Goal: Task Accomplishment & Management: Complete application form

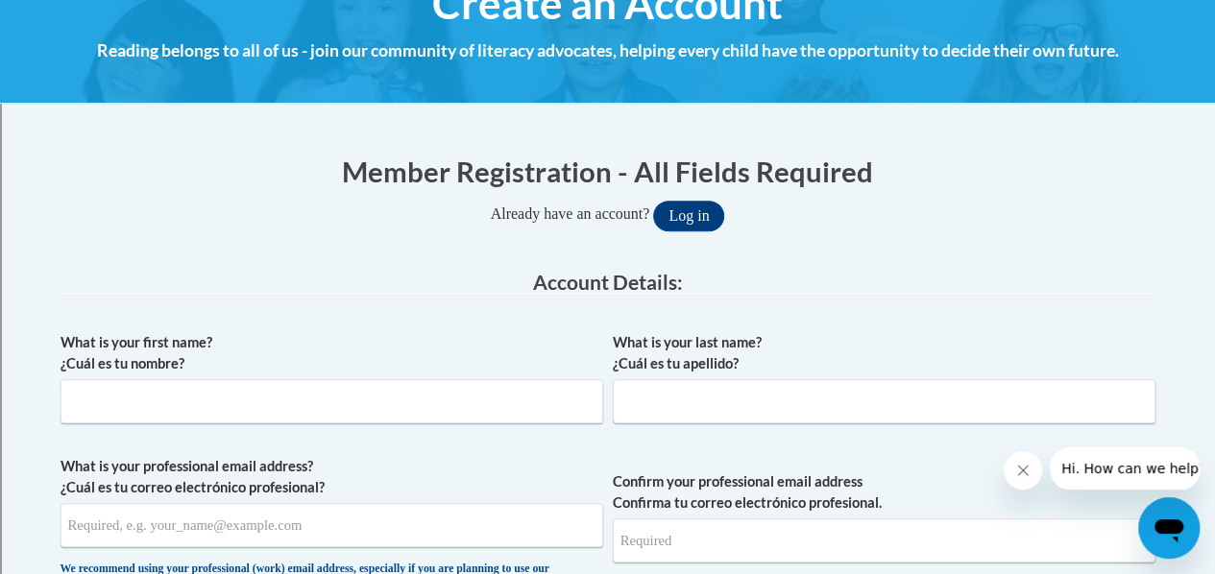
scroll to position [288, 0]
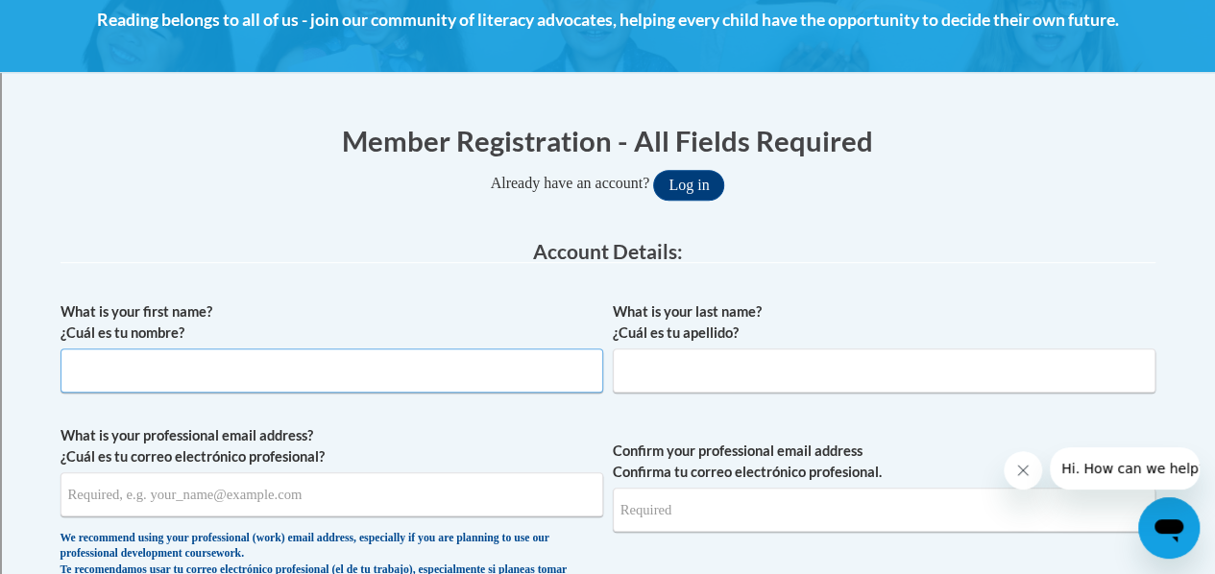
click at [407, 370] on input "What is your first name? ¿Cuál es tu nombre?" at bounding box center [331, 371] width 542 height 44
type input "Amanda"
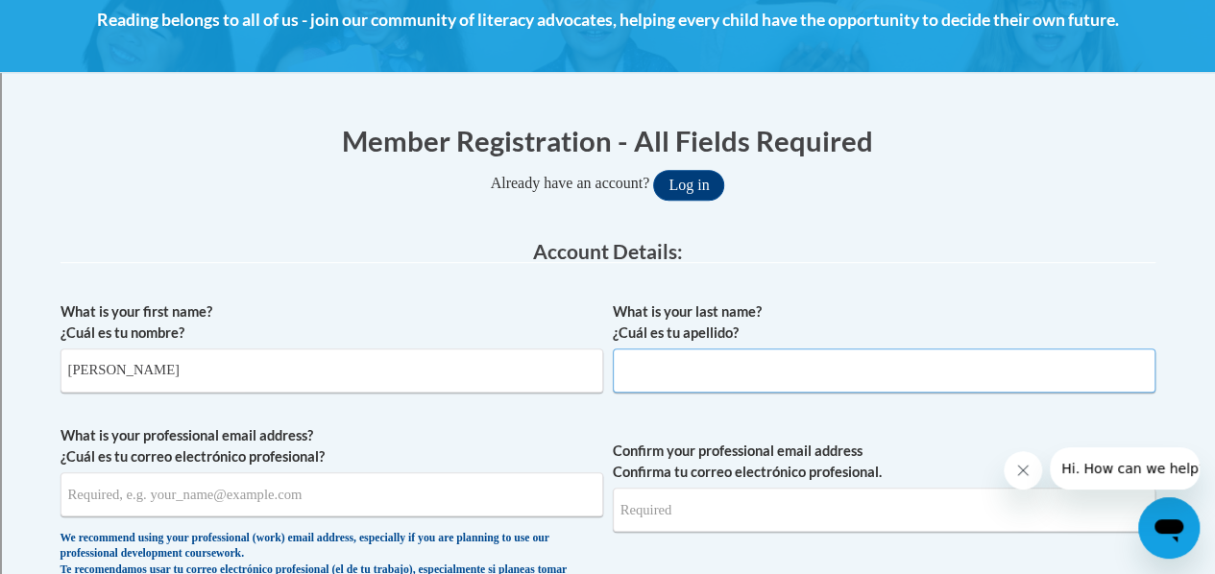
type input "Schroeder"
type input "amanda.schroeder@rusd.org"
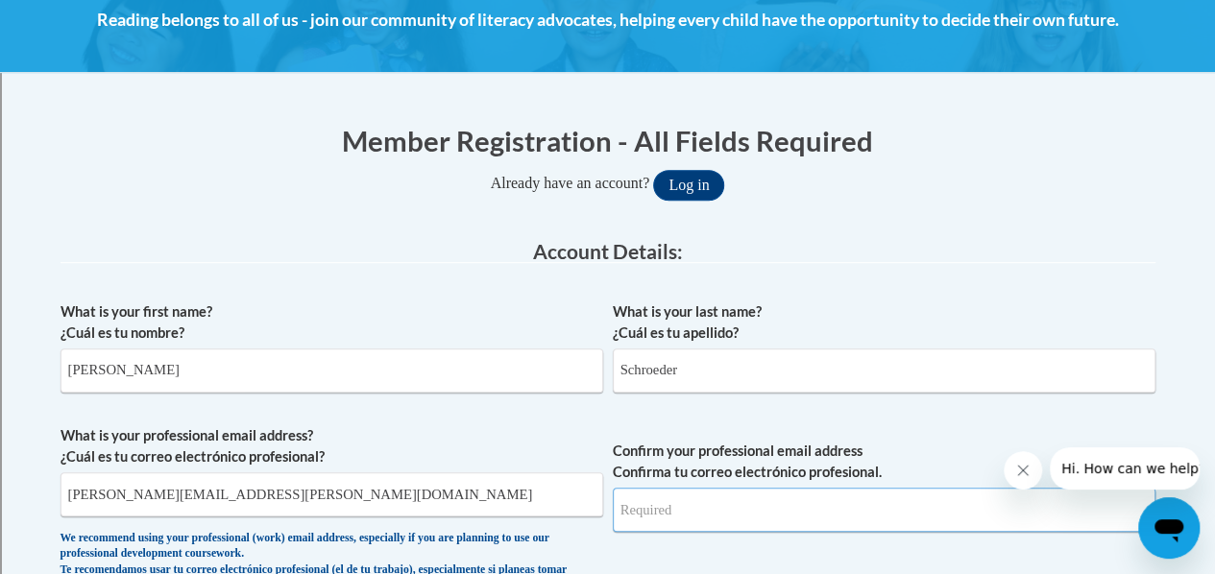
type input "amanda.schroeder@rusd.org"
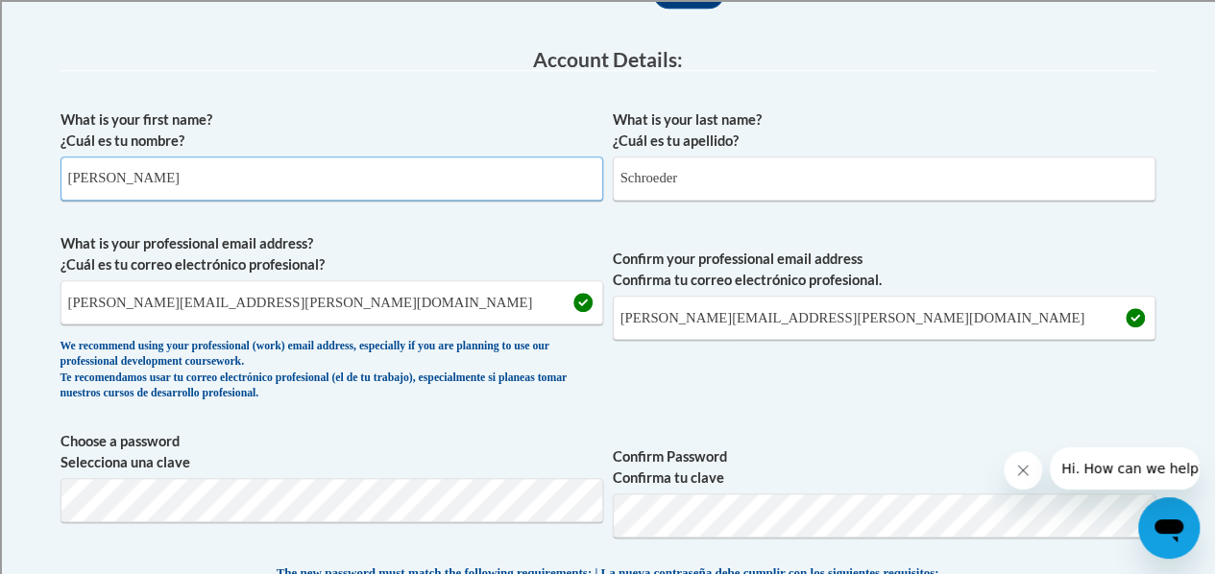
scroll to position [576, 0]
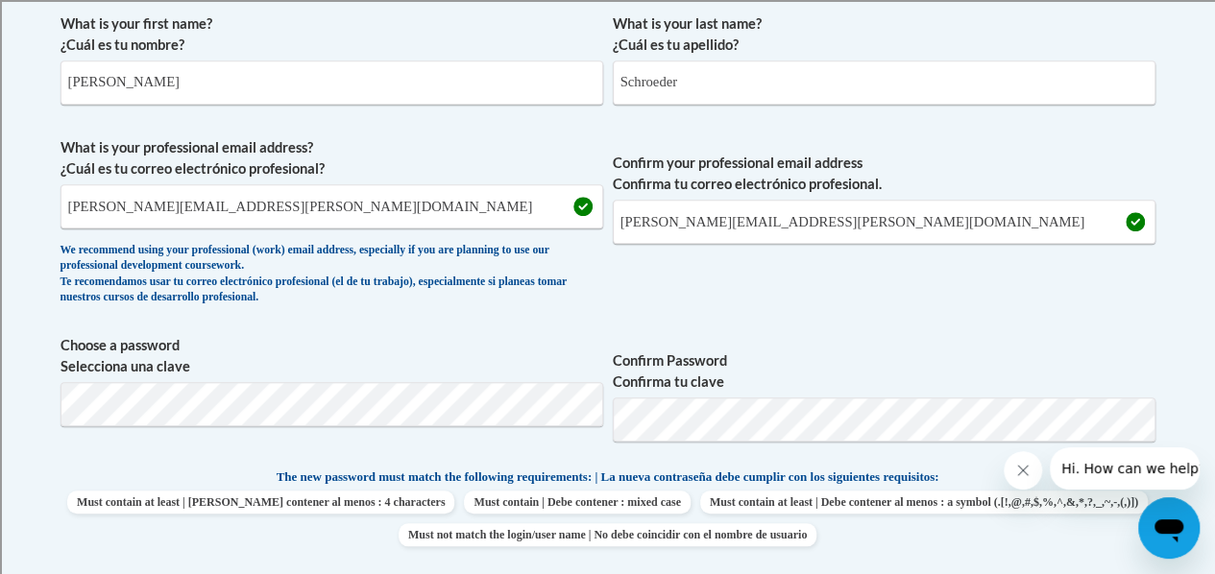
click at [407, 429] on span "Choose a password Selecciona una clave" at bounding box center [331, 396] width 542 height 122
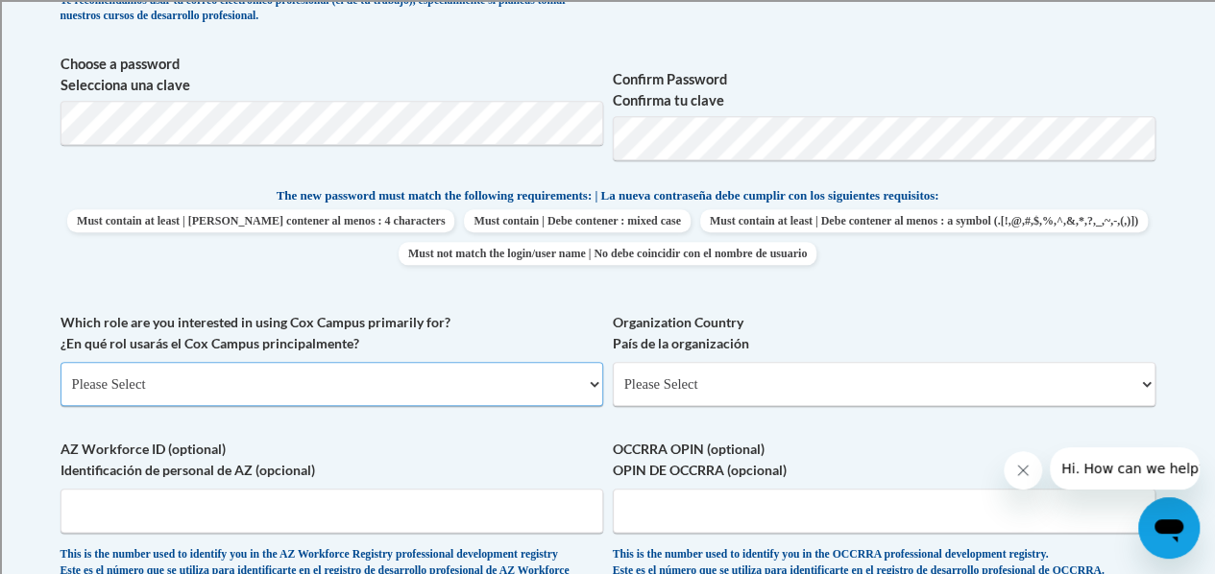
scroll to position [953, 0]
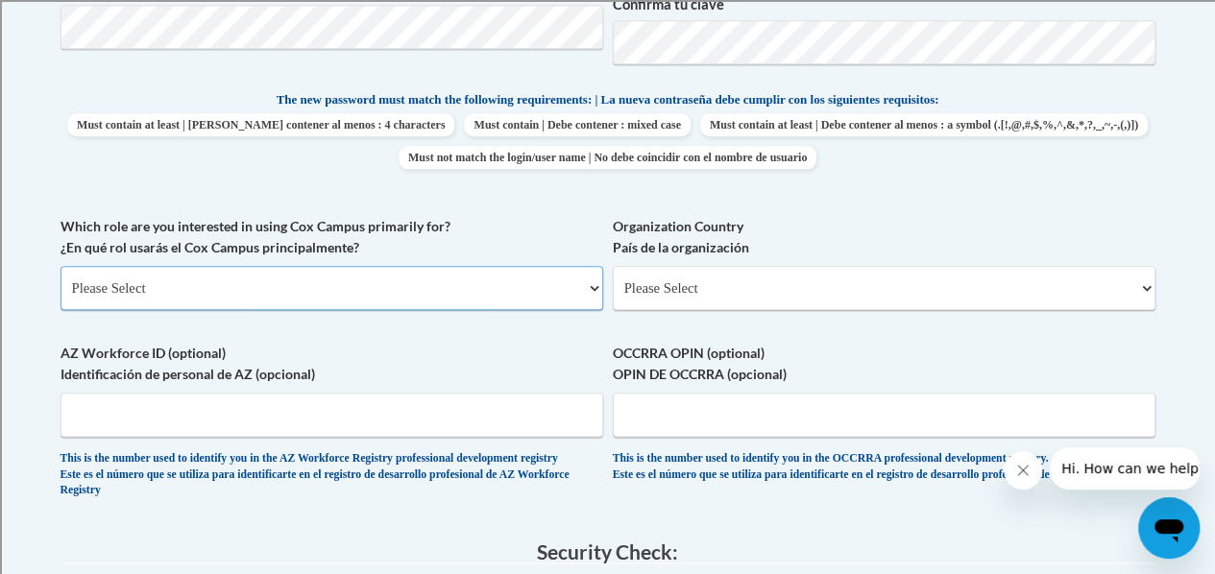
click at [474, 283] on select "Please Select College/University | Colegio/Universidad Community/Nonprofit Part…" at bounding box center [331, 288] width 542 height 44
select select "fbf2d438-af2f-41f8-98f1-81c410e29de3"
click at [60, 266] on select "Please Select College/University | Colegio/Universidad Community/Nonprofit Part…" at bounding box center [331, 288] width 542 height 44
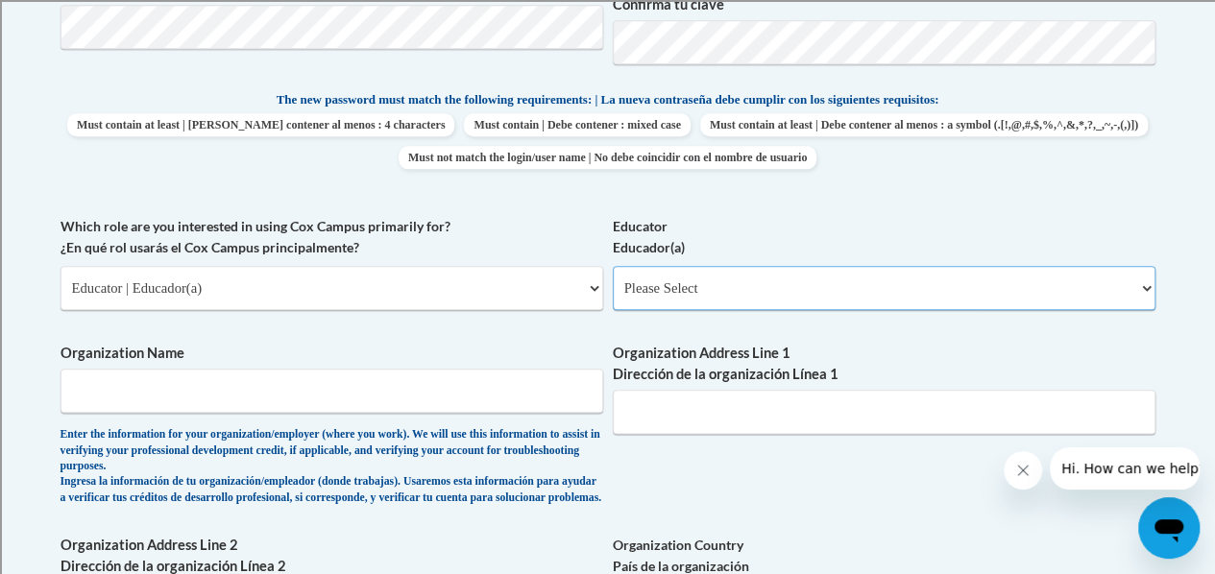
click at [793, 291] on select "Please Select Early Learning/Daycare Teacher/Family Home Care Provider | Maestr…" at bounding box center [884, 288] width 542 height 44
select select "8e40623d-54d0-45cd-9f92-5df65cd3f8cf"
click at [613, 266] on select "Please Select Early Learning/Daycare Teacher/Family Home Care Provider | Maestr…" at bounding box center [884, 288] width 542 height 44
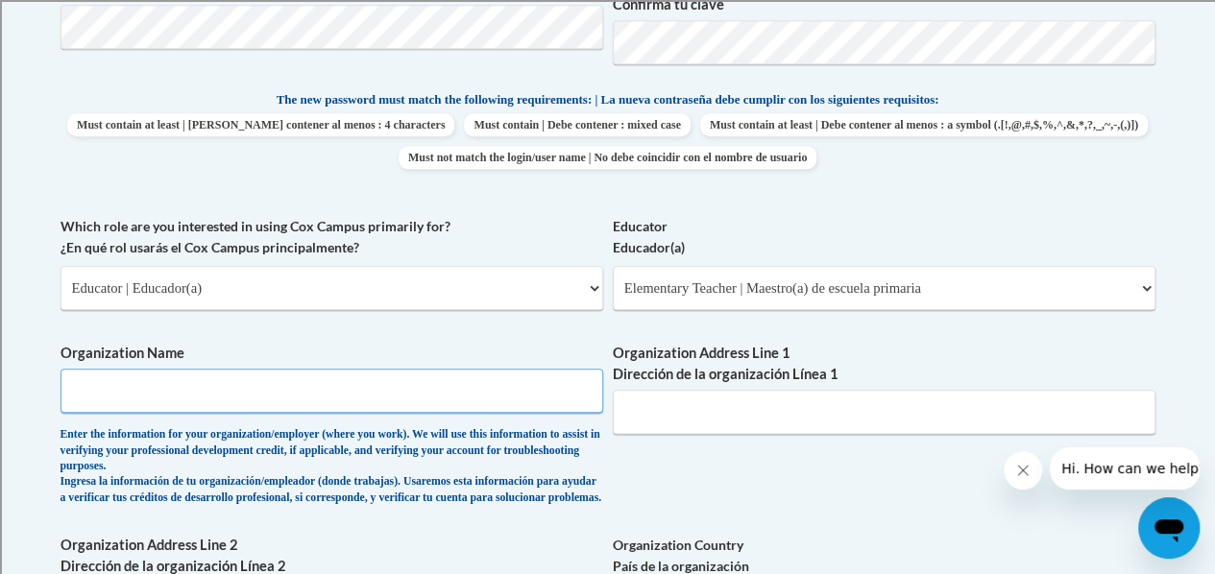
click at [392, 385] on input "Organization Name" at bounding box center [331, 391] width 542 height 44
type input "Racine Unified School District"
click at [620, 480] on div "What is your first name? ¿Cuál es tu nombre? Amanda What is your last name? ¿Cu…" at bounding box center [607, 232] width 1095 height 1211
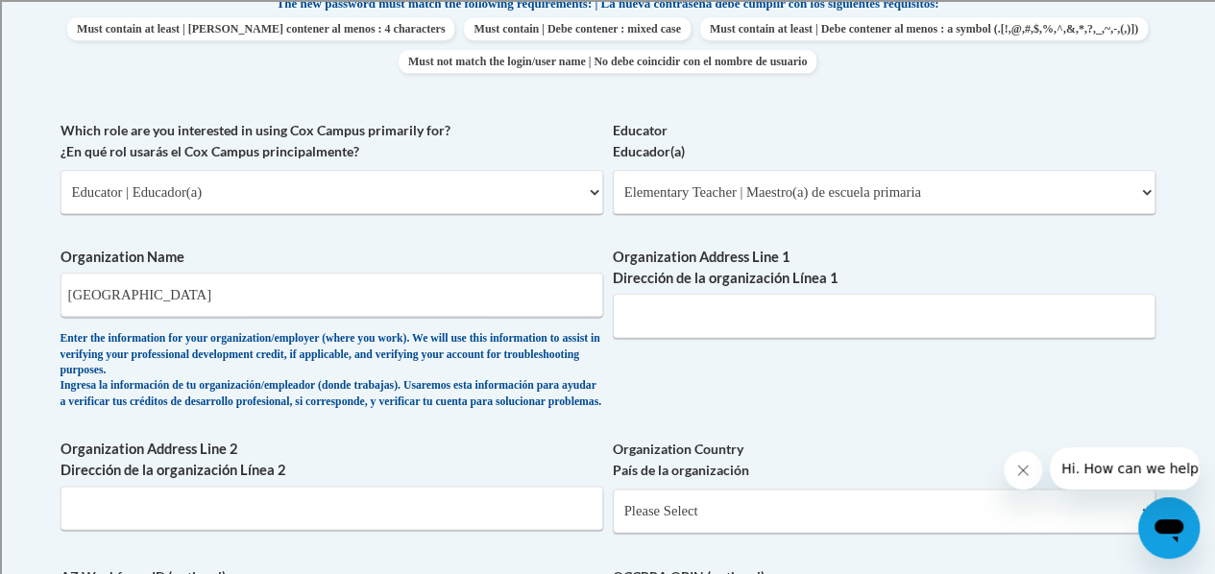
scroll to position [1145, 0]
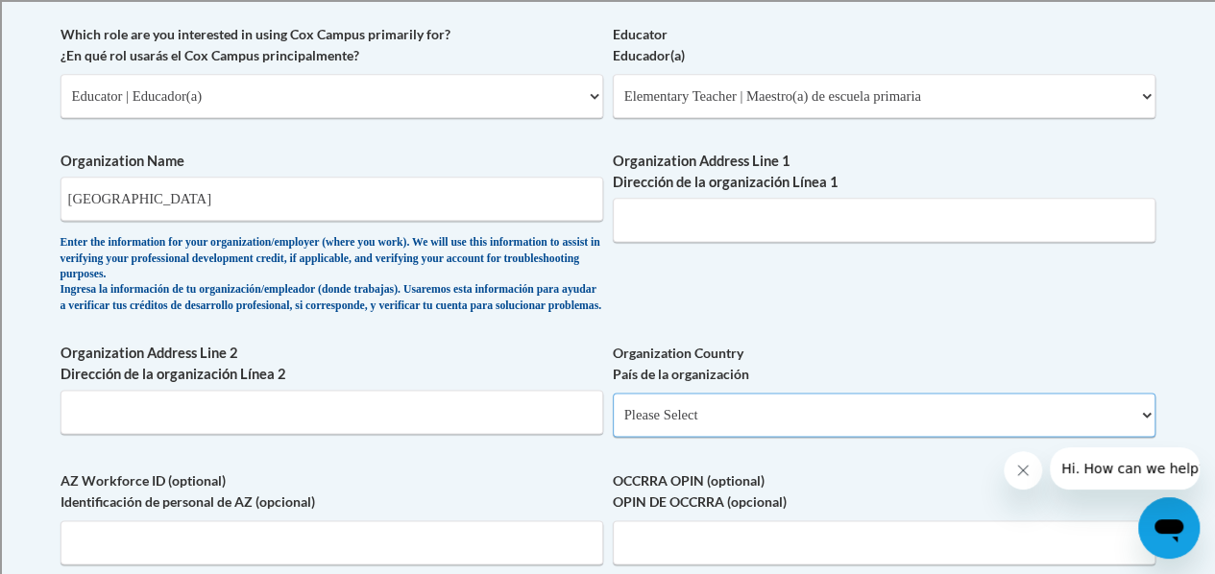
click at [705, 427] on select "Please Select United States | Estados Unidos Outside of the United States | Fue…" at bounding box center [884, 415] width 542 height 44
select select "ad49bcad-a171-4b2e-b99c-48b446064914"
click at [613, 407] on select "Please Select United States | Estados Unidos Outside of the United States | Fue…" at bounding box center [884, 415] width 542 height 44
select select
click at [595, 474] on div "What is your first name? ¿Cuál es tu nombre? Amanda What is your last name? ¿Cu…" at bounding box center [607, 146] width 1095 height 1424
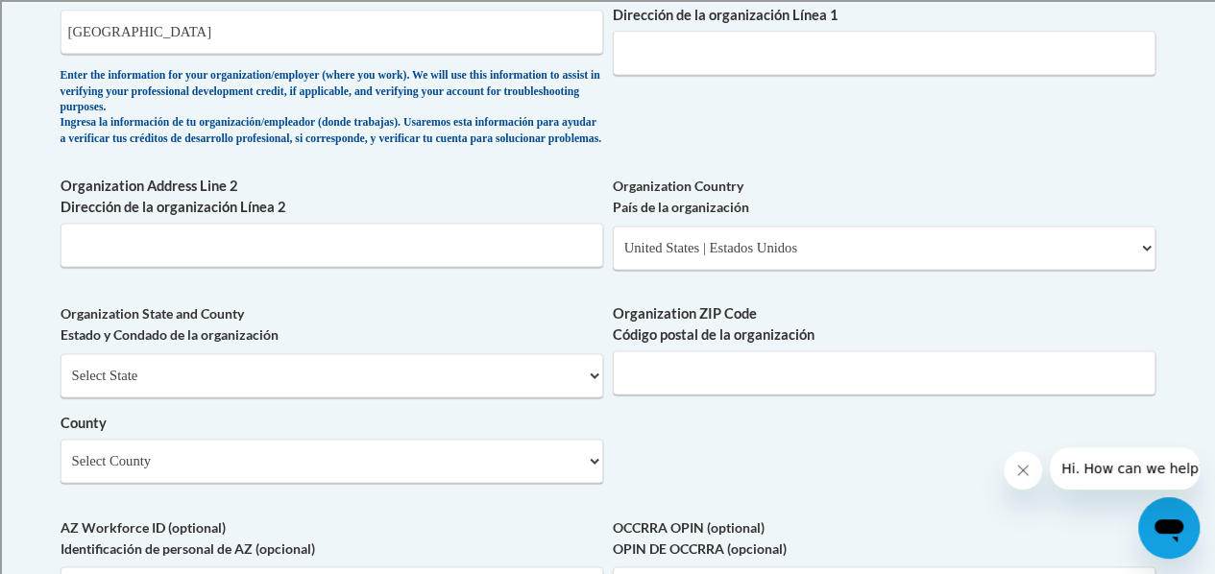
scroll to position [1337, 0]
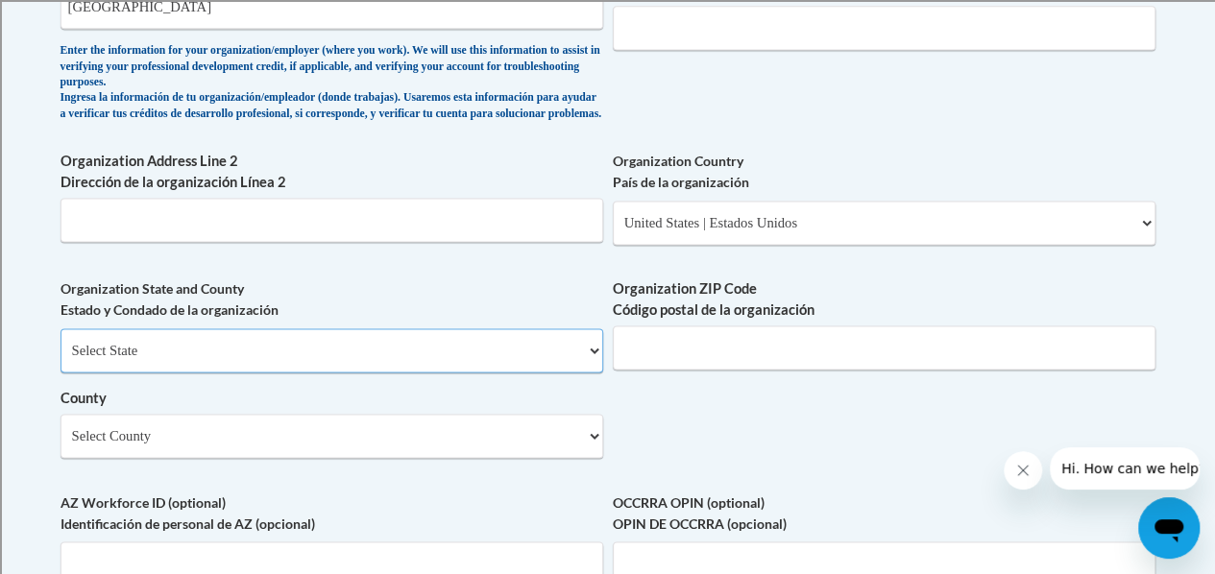
click at [590, 354] on select "Select State Alabama Alaska Arizona Arkansas California Colorado Connecticut De…" at bounding box center [331, 350] width 542 height 44
select select "Wisconsin"
click at [60, 343] on select "Select State Alabama Alaska Arizona Arkansas California Colorado Connecticut De…" at bounding box center [331, 350] width 542 height 44
click at [597, 446] on select "Select County Adams Ashland Barron Bayfield Brown Buffalo Burnett Calumet Chipp…" at bounding box center [331, 436] width 542 height 44
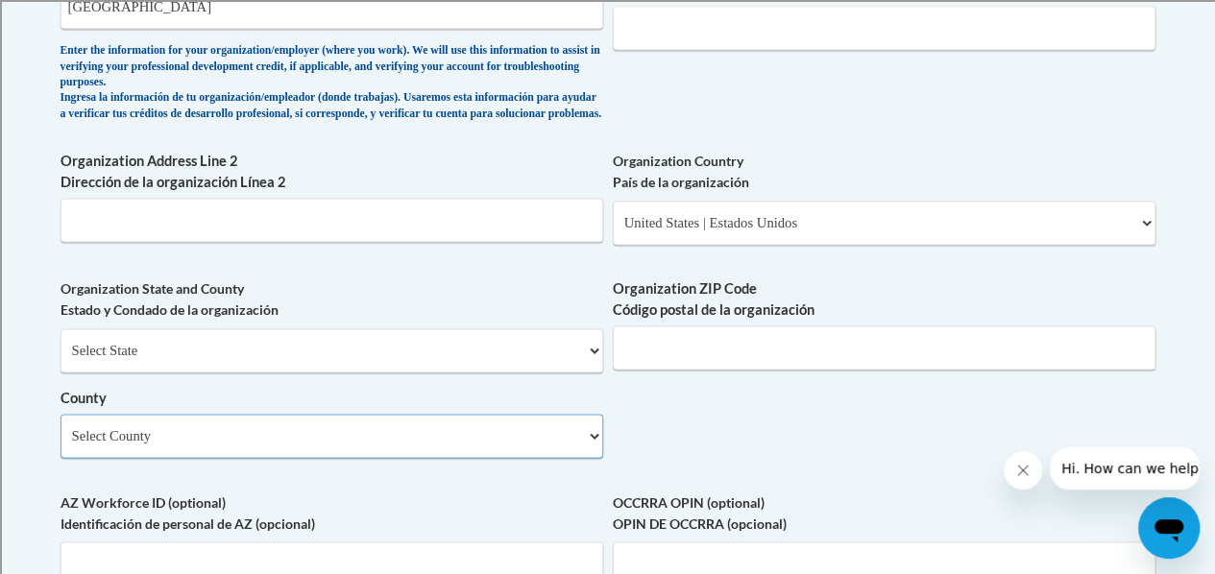
select select "Racine"
click at [60, 428] on select "Select County Adams Ashland Barron Bayfield Brown Buffalo Burnett Calumet Chipp…" at bounding box center [331, 436] width 542 height 44
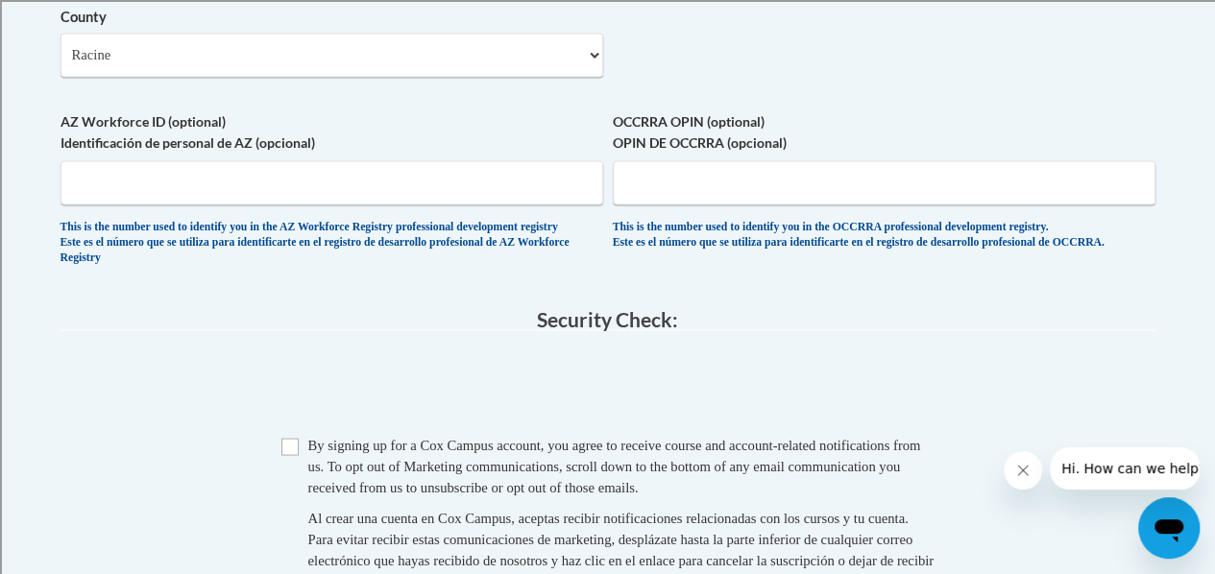
scroll to position [1722, 0]
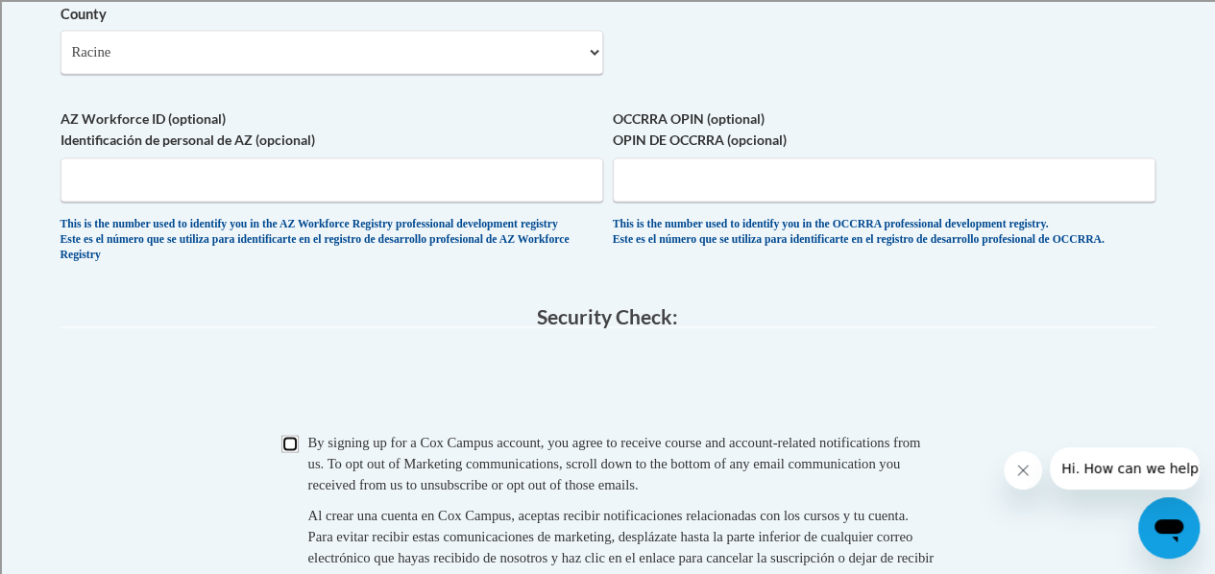
click at [290, 452] on input "Checkbox" at bounding box center [289, 443] width 17 height 17
checkbox input "true"
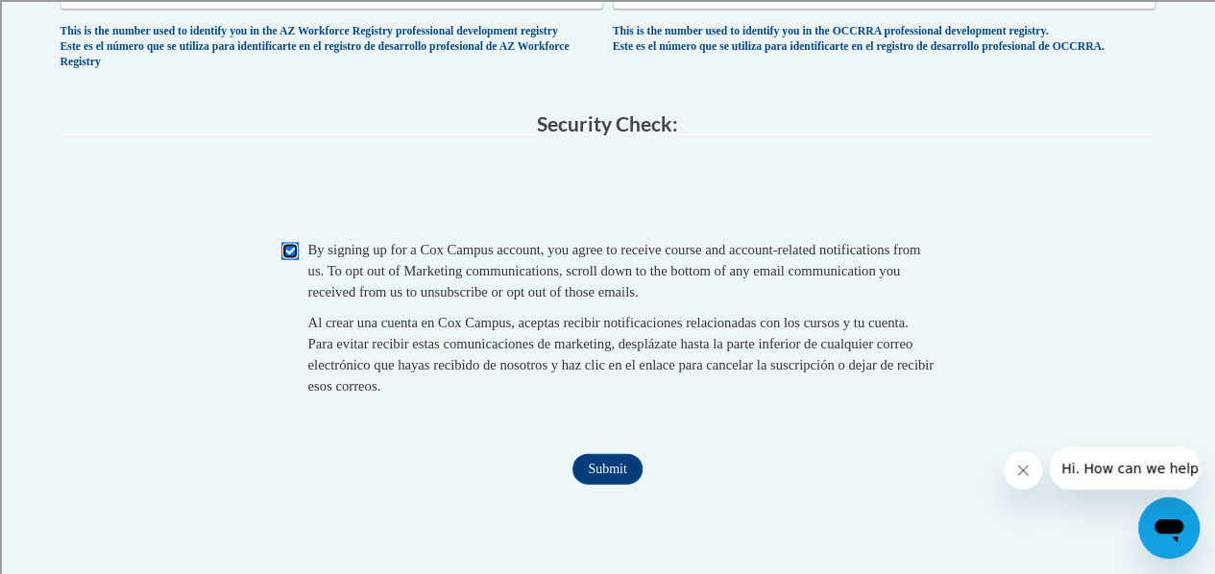
scroll to position [2010, 0]
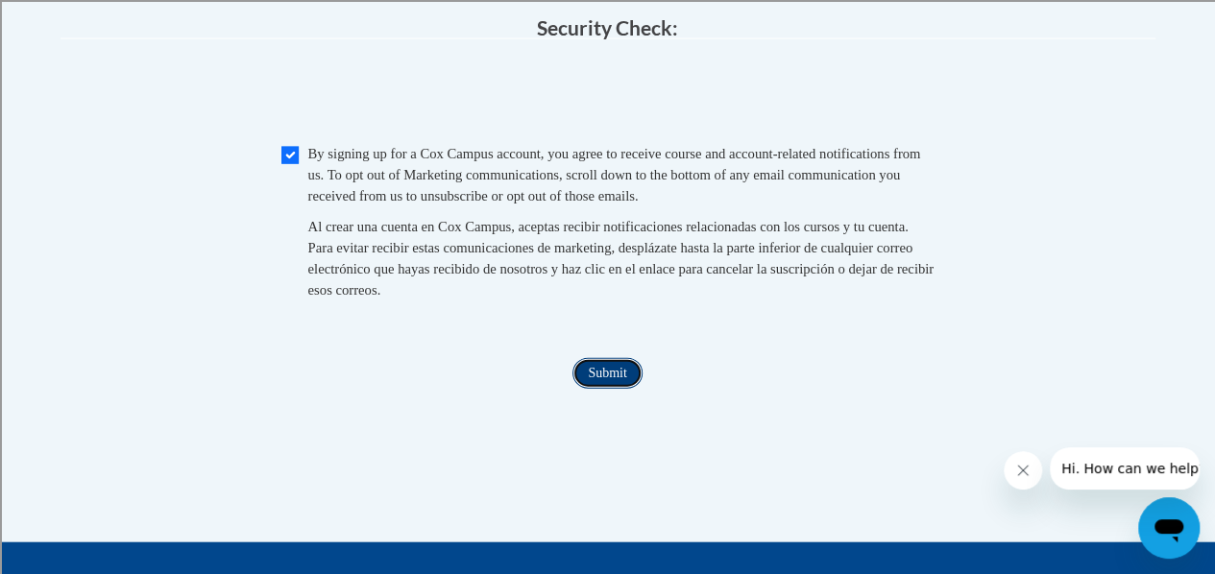
click at [620, 389] on input "Submit" at bounding box center [606, 373] width 69 height 31
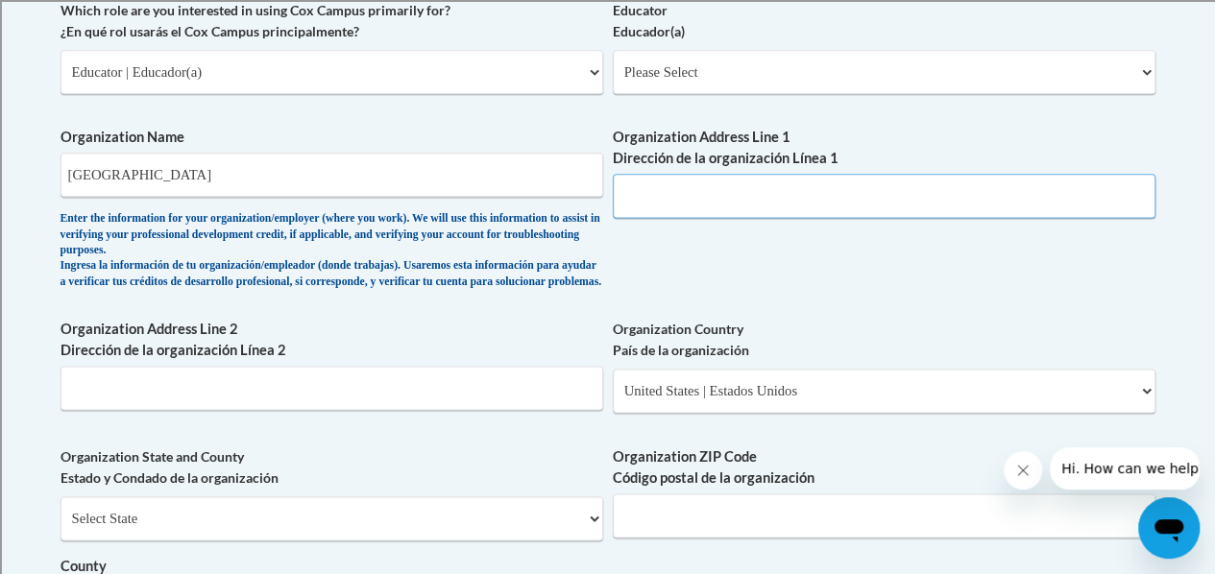
scroll to position [1150, 0]
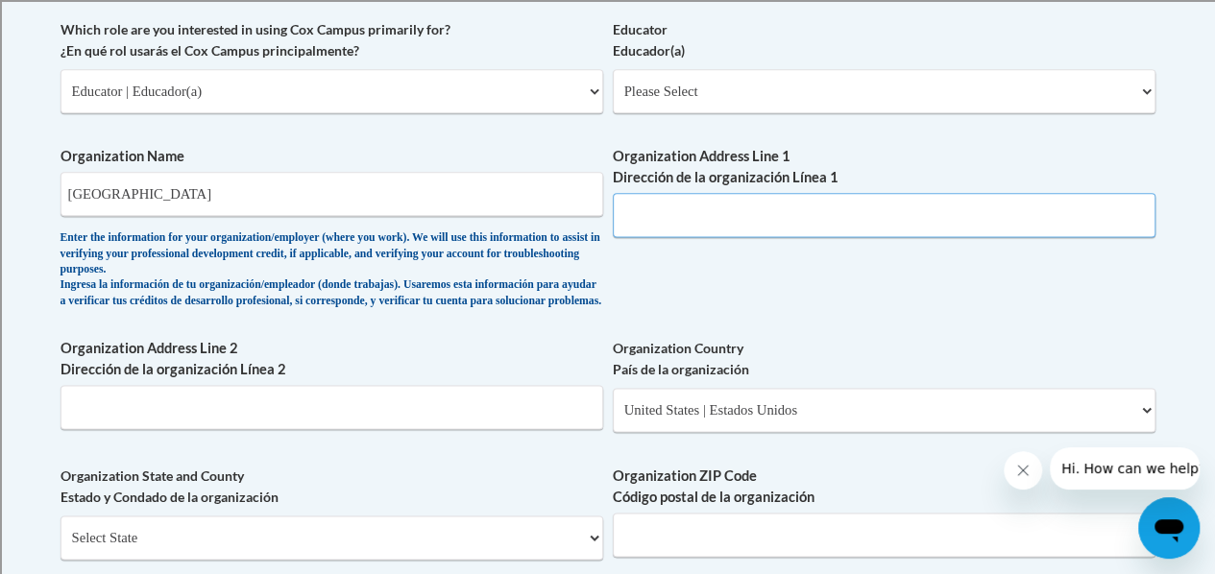
click at [697, 212] on input "Organization Address Line 1 Dirección de la organización Línea 1" at bounding box center [884, 215] width 542 height 44
type input "3109 Mount Pleasant St"
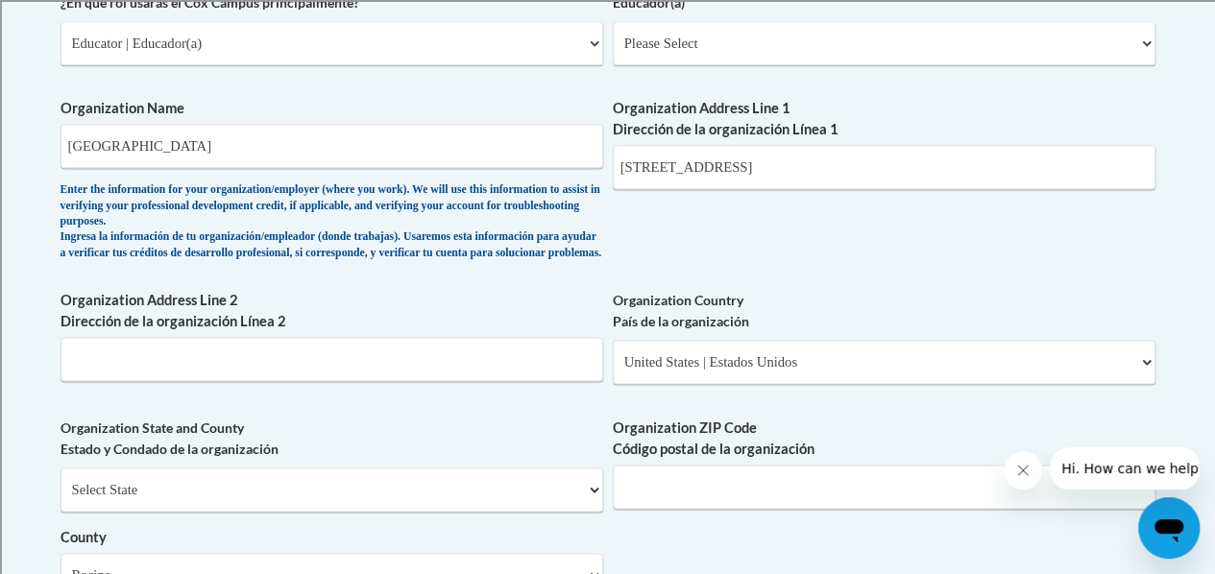
scroll to position [1185, 0]
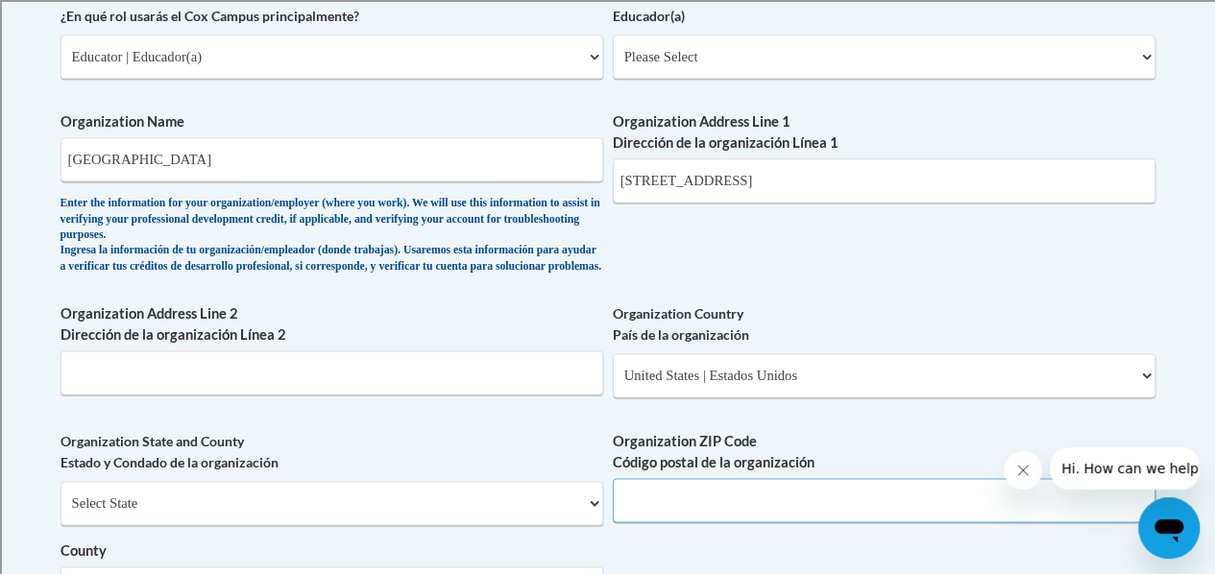
click at [685, 508] on input "Organization ZIP Code Código postal de la organización" at bounding box center [884, 500] width 542 height 44
type input "53404"
click at [857, 273] on div "What is your first name? ¿Cuál es tu nombre? Amanda What is your last name? ¿Cu…" at bounding box center [607, 107] width 1095 height 1424
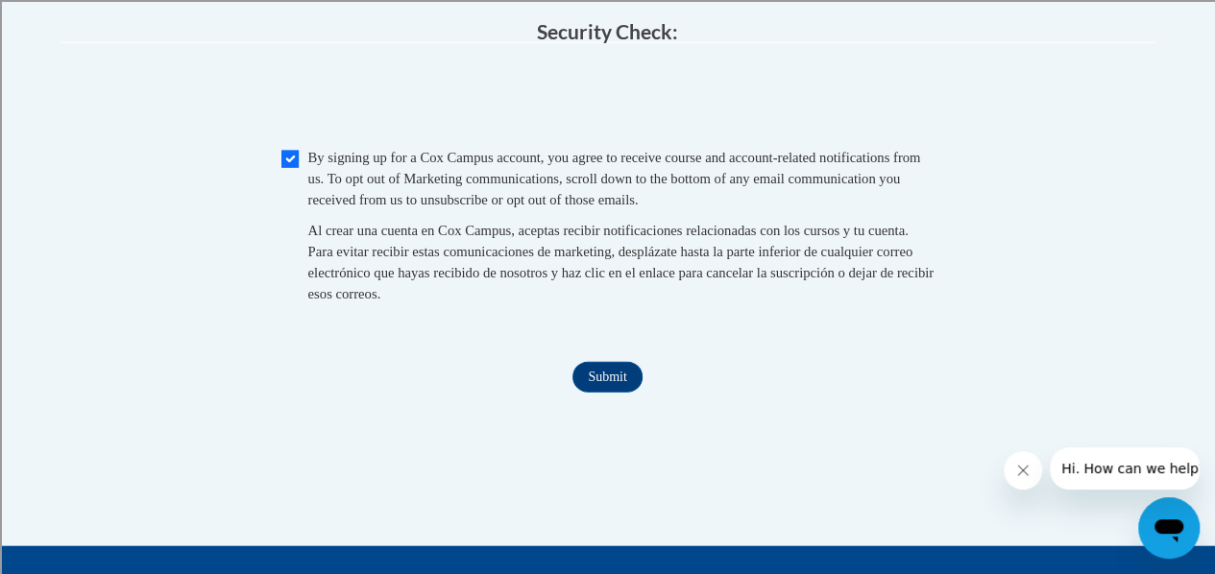
scroll to position [2145, 0]
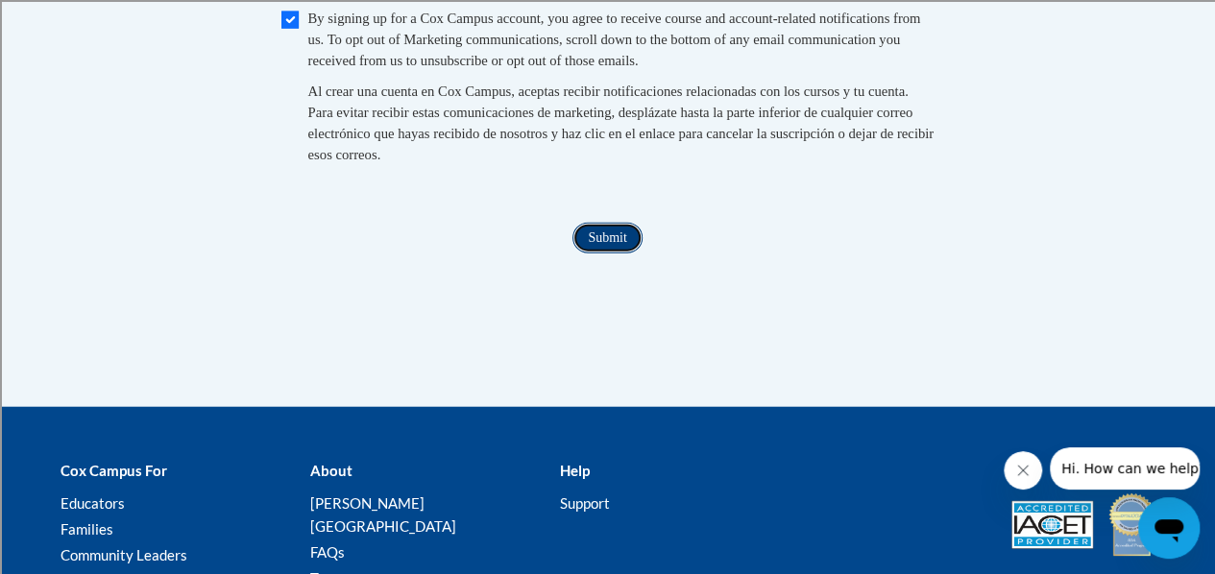
click at [611, 253] on input "Submit" at bounding box center [606, 238] width 69 height 31
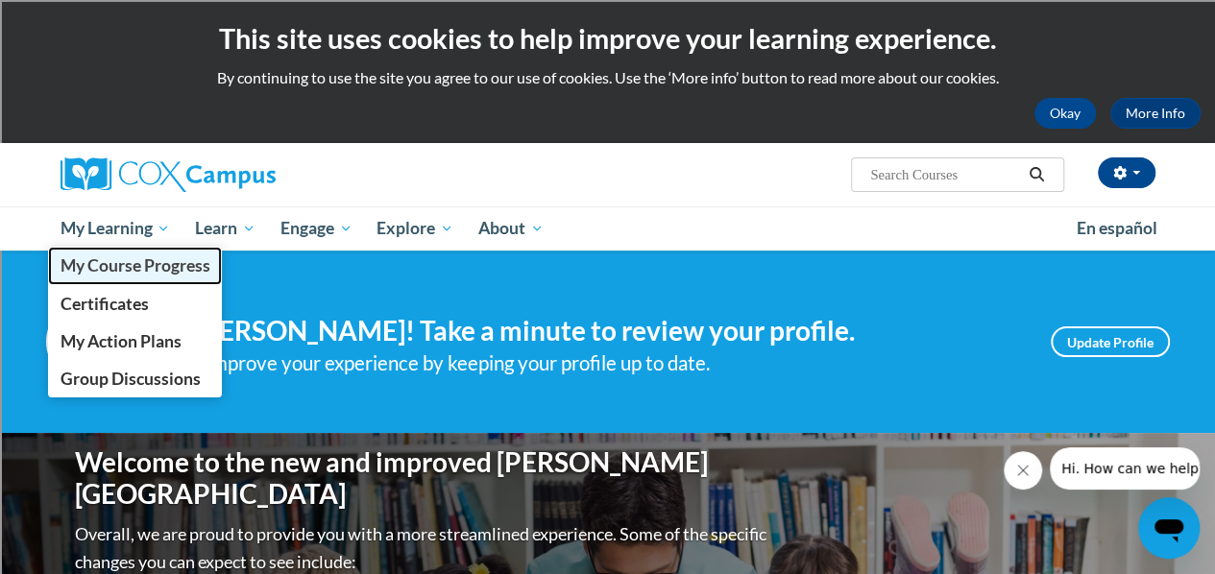
click at [133, 269] on span "My Course Progress" at bounding box center [135, 265] width 150 height 20
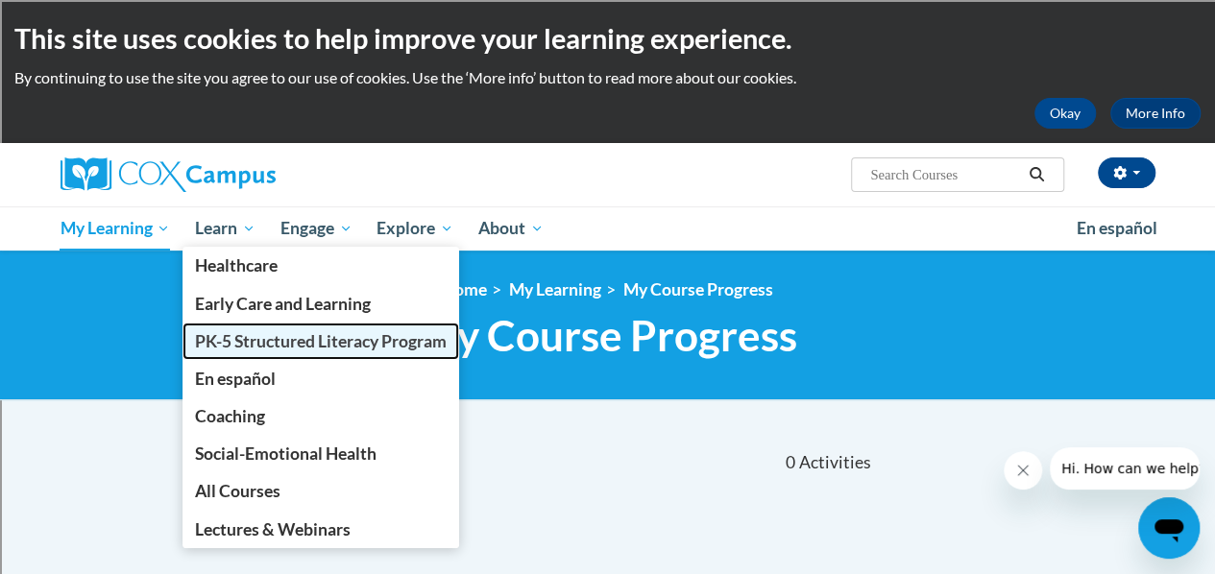
click at [253, 351] on link "PK-5 Structured Literacy Program" at bounding box center [320, 341] width 277 height 37
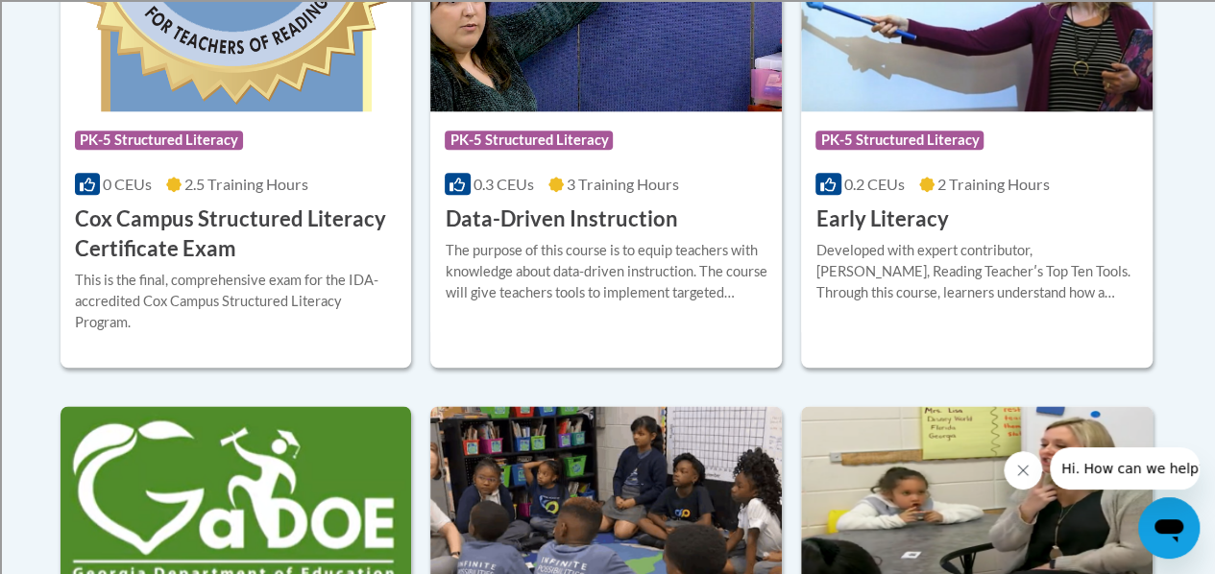
scroll to position [864, 0]
